Goal: Transaction & Acquisition: Purchase product/service

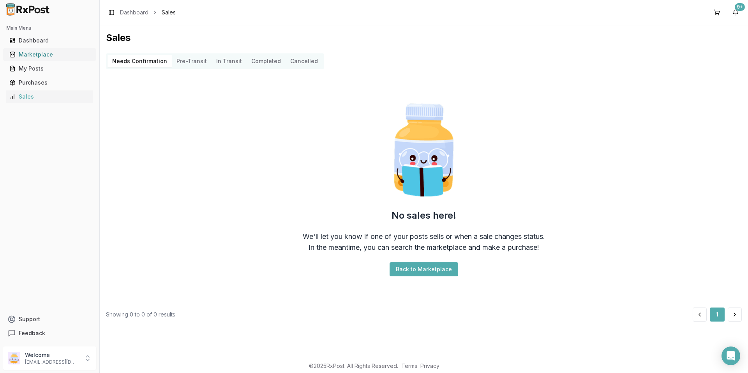
click at [58, 54] on div "Marketplace" at bounding box center [49, 55] width 81 height 8
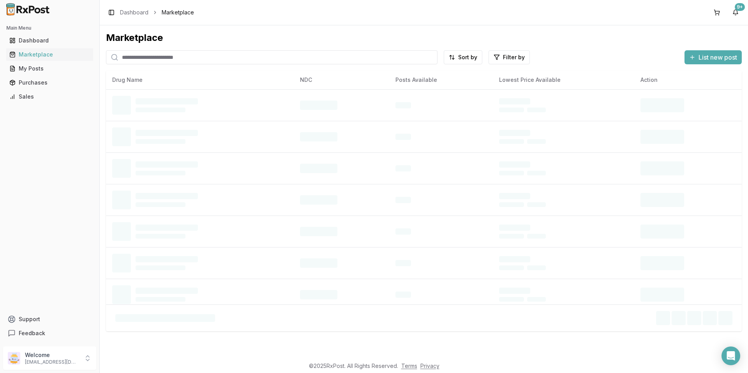
click at [139, 55] on input "search" at bounding box center [271, 57] width 331 height 14
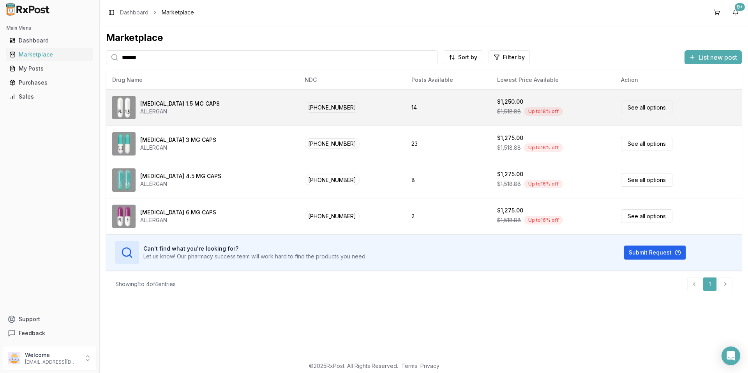
type input "*******"
click at [644, 107] on link "See all options" at bounding box center [646, 107] width 51 height 14
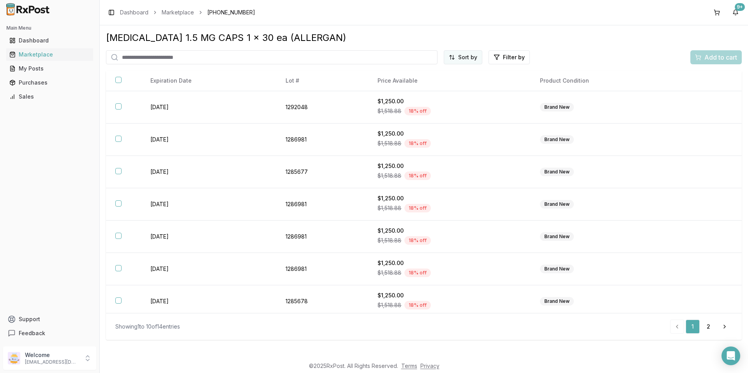
click at [469, 59] on html "Main Menu Dashboard Marketplace My Posts Purchases Sales Support Feedback Welco…" at bounding box center [374, 186] width 748 height 373
click at [446, 87] on div "Price (Low to High)" at bounding box center [444, 86] width 74 height 12
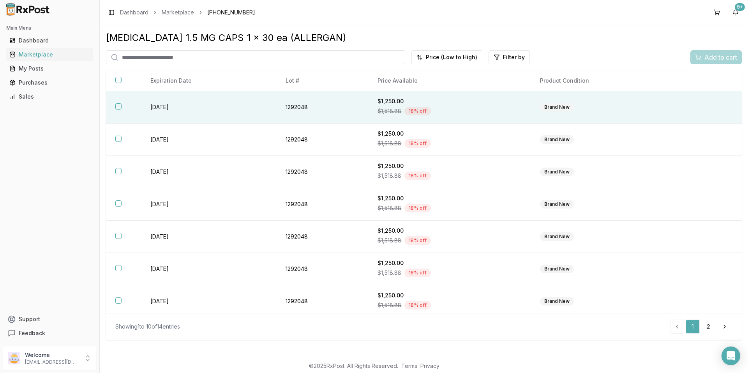
click at [438, 106] on div "$1,518.88 18 % off" at bounding box center [449, 111] width 144 height 12
click at [707, 60] on span "Add to cart" at bounding box center [720, 57] width 33 height 9
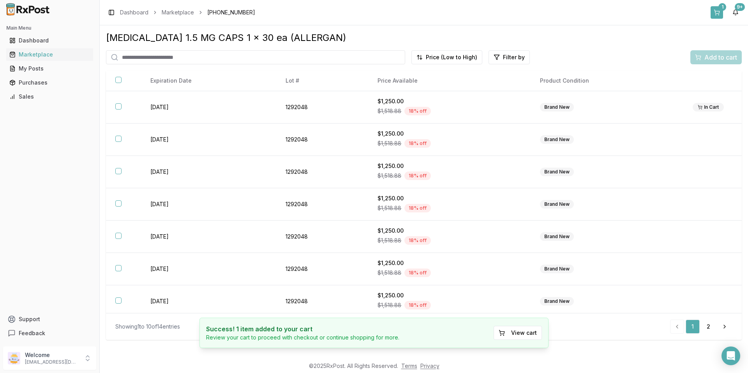
click at [715, 12] on button "1" at bounding box center [716, 12] width 12 height 12
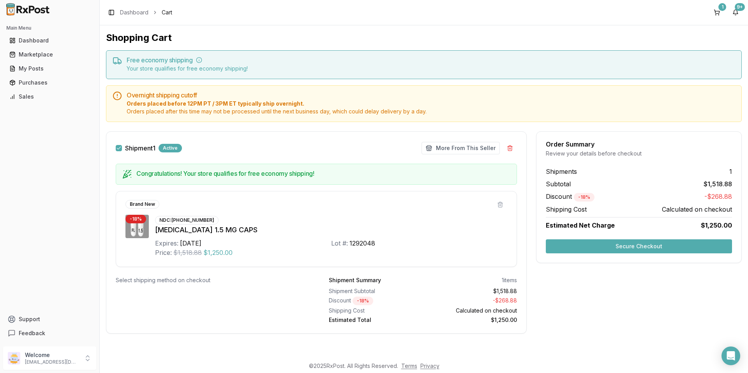
click at [406, 222] on div "NDC: [PHONE_NUMBER] [MEDICAL_DATA] 1.5 MG CAPS Expires: [DATE] Lot #: 1292048 P…" at bounding box center [331, 236] width 352 height 42
click at [571, 248] on button "Secure Checkout" at bounding box center [639, 246] width 186 height 14
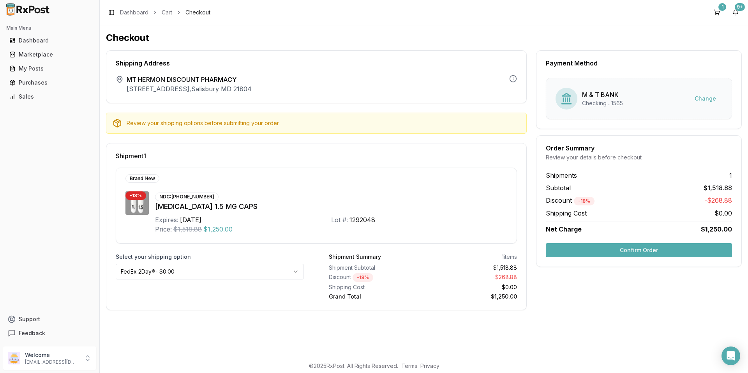
click at [272, 270] on html "Main Menu Dashboard Marketplace My Posts Purchases Sales Support Feedback Welco…" at bounding box center [374, 186] width 748 height 373
click at [564, 249] on button "Confirm Order" at bounding box center [639, 250] width 186 height 14
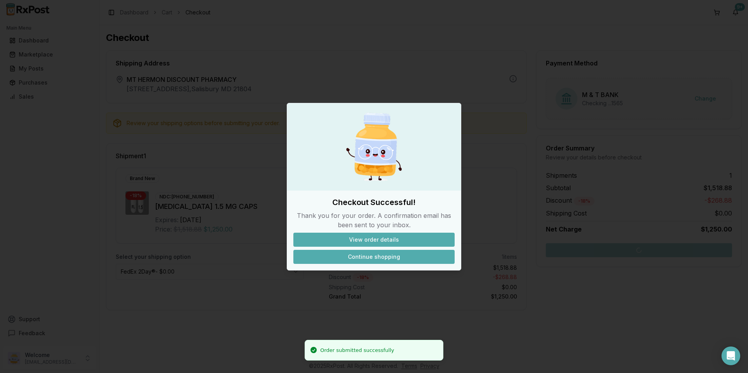
click at [360, 252] on button "Continue shopping" at bounding box center [373, 257] width 161 height 14
